Goal: Task Accomplishment & Management: Manage account settings

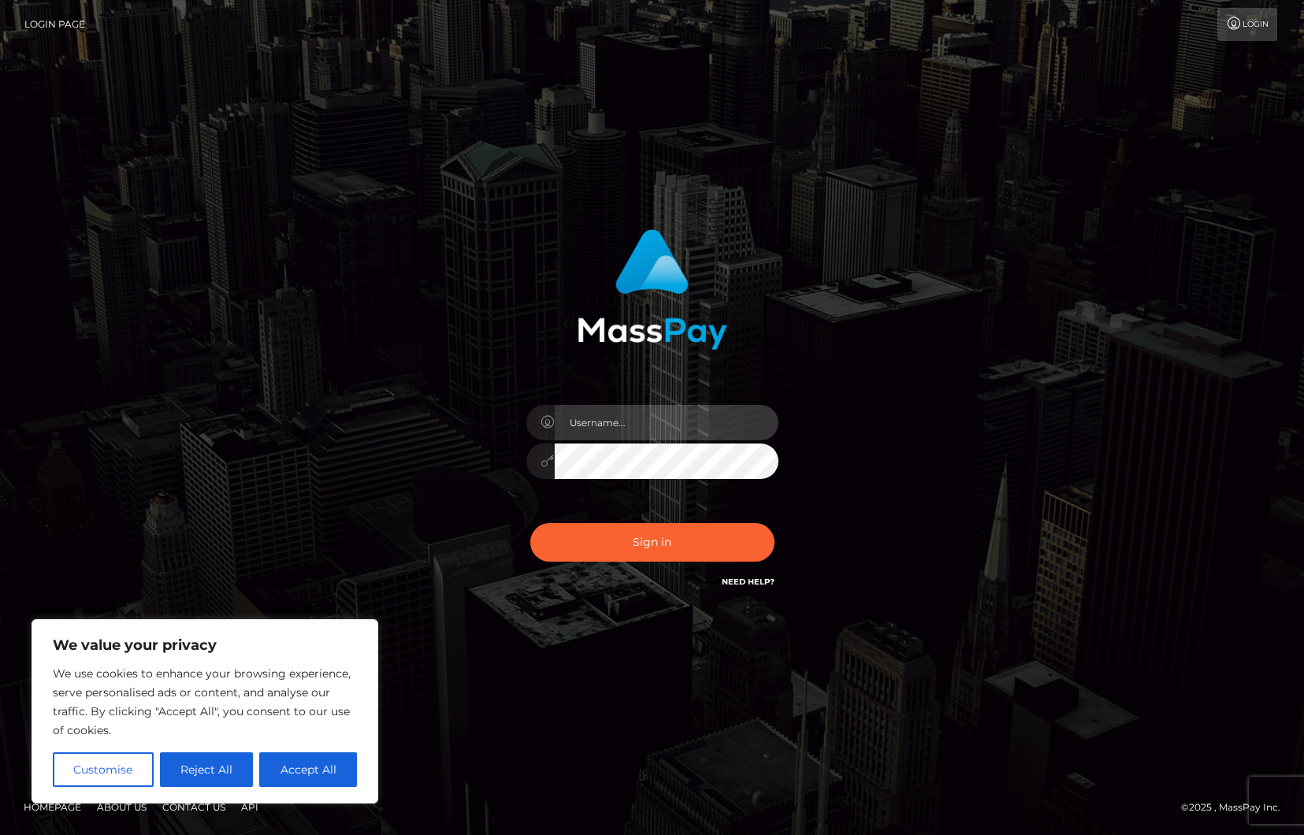
drag, startPoint x: 674, startPoint y: 408, endPoint x: 671, endPoint y: 424, distance: 15.9
click at [674, 410] on input "text" at bounding box center [667, 422] width 224 height 35
type input "ollieAN.fanvue"
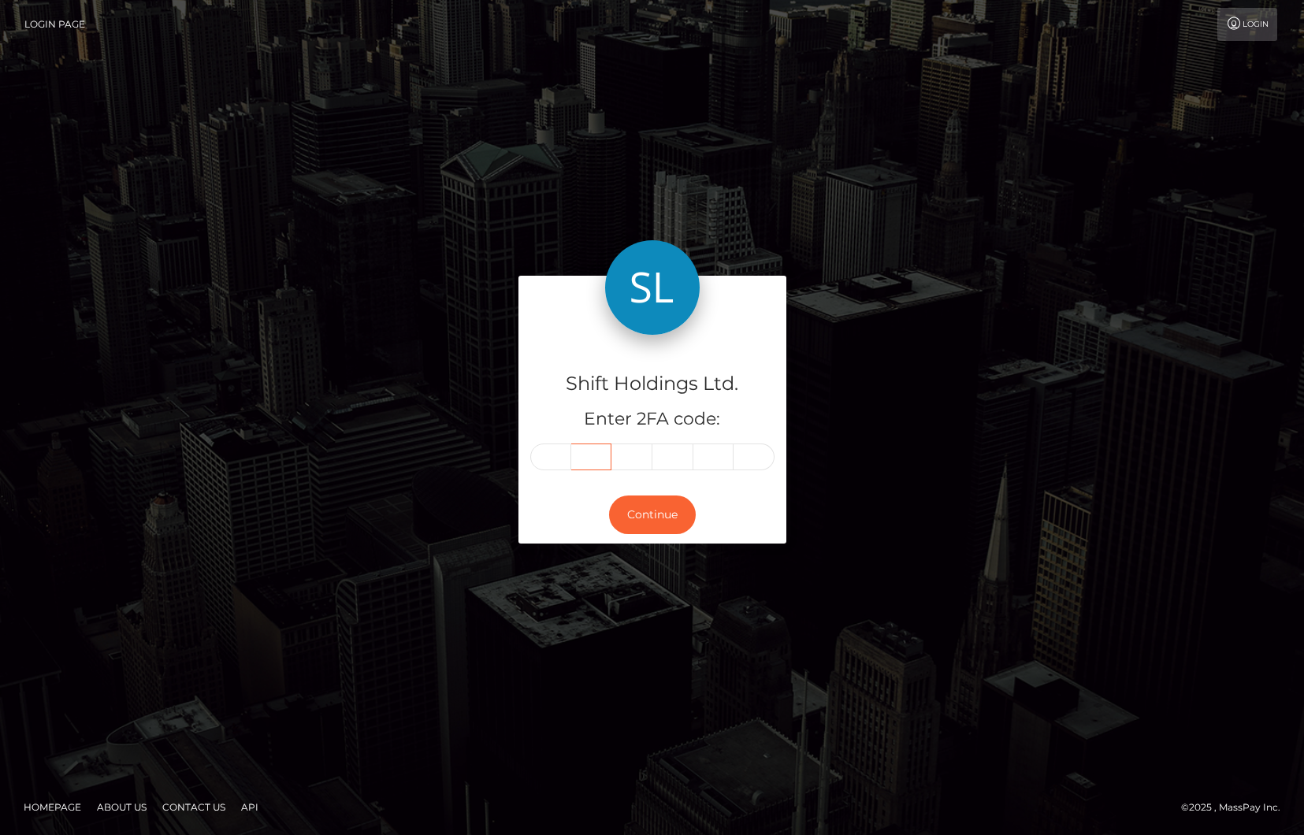
type input "0"
type input "7"
type input "0"
type input "4"
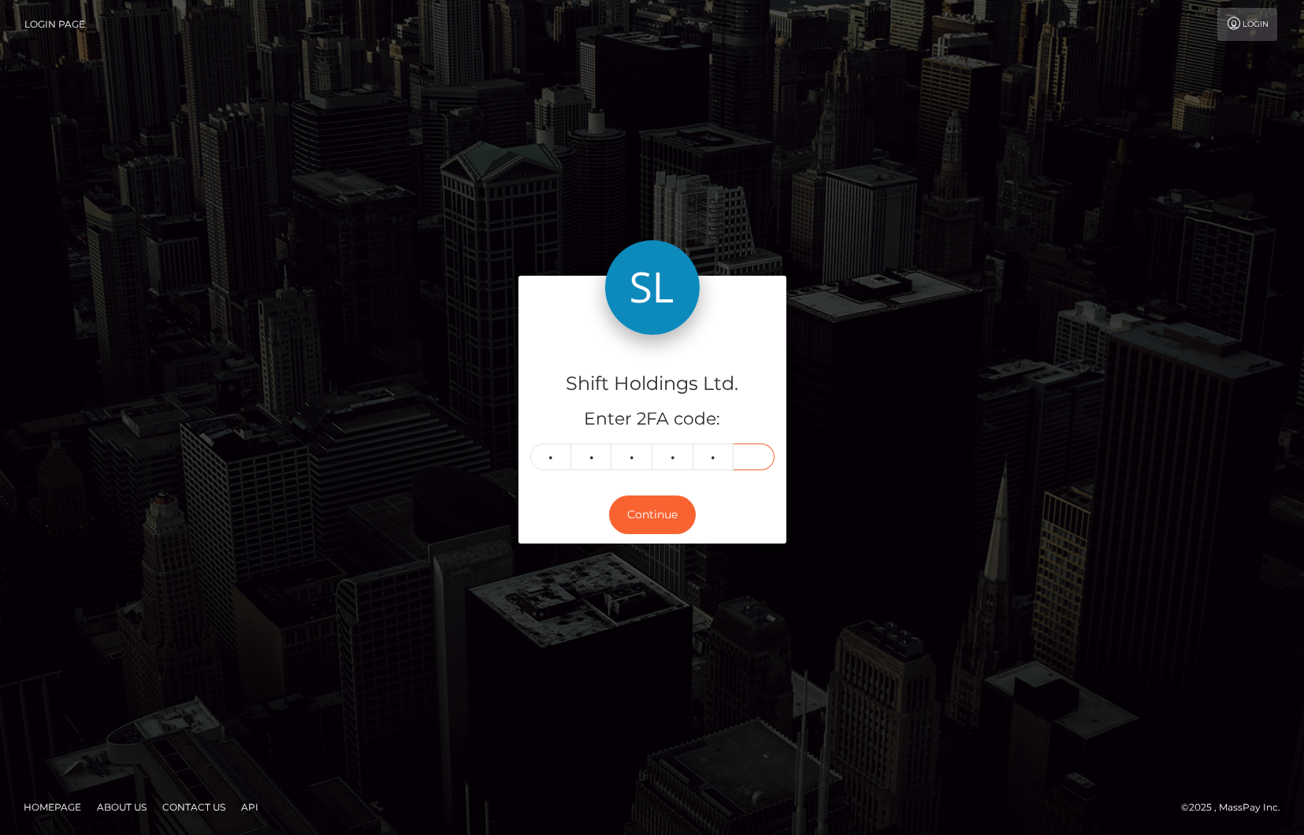
type input "4"
click at [657, 514] on button "Continue" at bounding box center [652, 515] width 87 height 39
